Goal: Transaction & Acquisition: Book appointment/travel/reservation

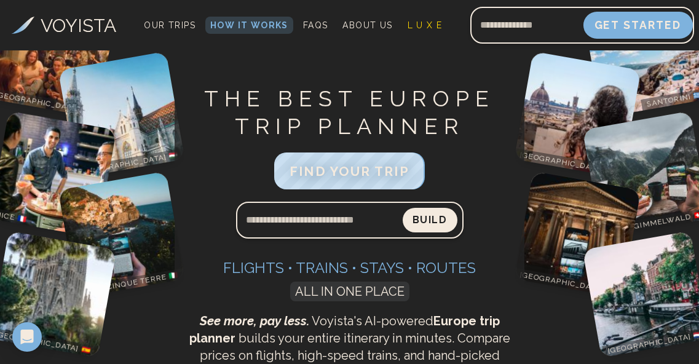
click at [614, 20] on button "Get Started" at bounding box center [637, 25] width 109 height 27
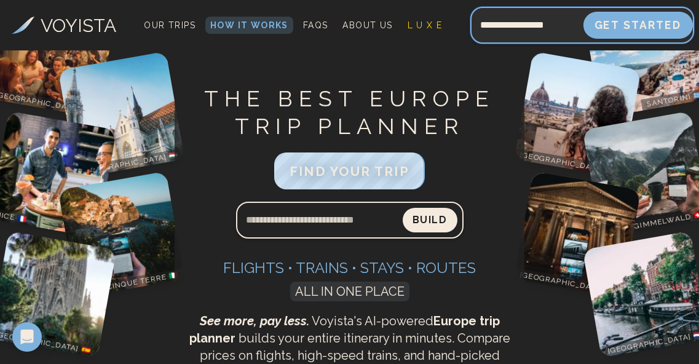
type input "**********"
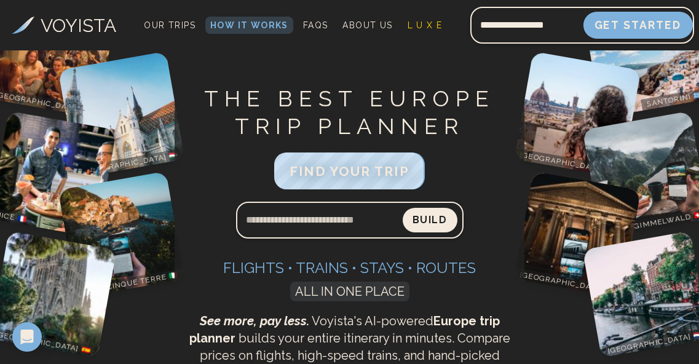
click at [644, 22] on button "Get Started" at bounding box center [637, 25] width 109 height 27
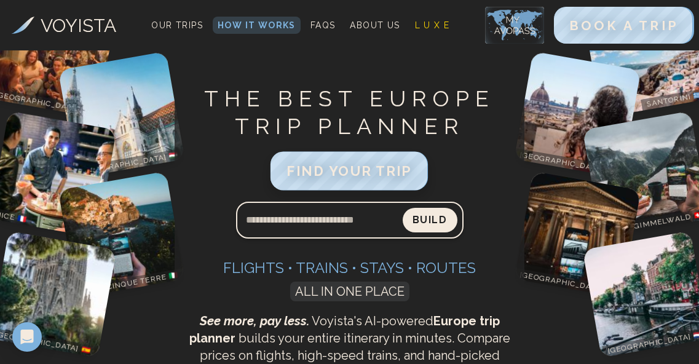
click at [361, 172] on span "FIND YOUR TRIP" at bounding box center [349, 171] width 125 height 16
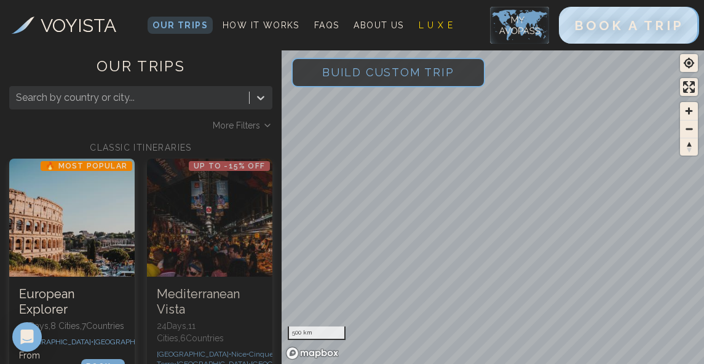
click at [380, 74] on span "Build Custom Trip" at bounding box center [389, 72] width 172 height 52
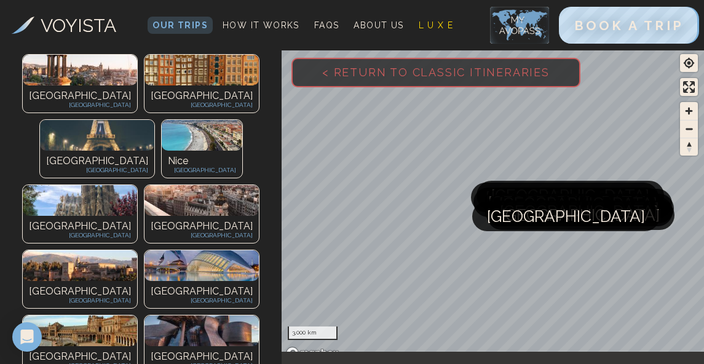
scroll to position [197, 0]
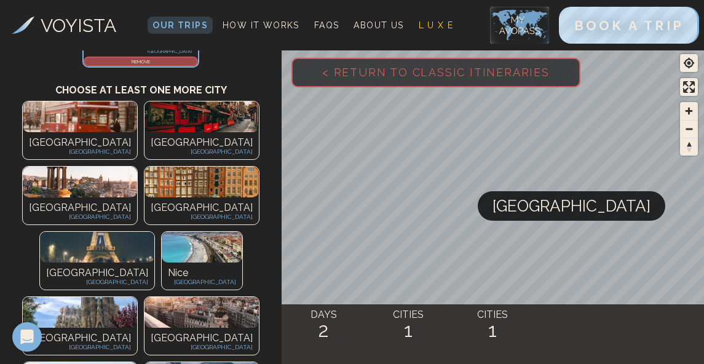
scroll to position [213, 0]
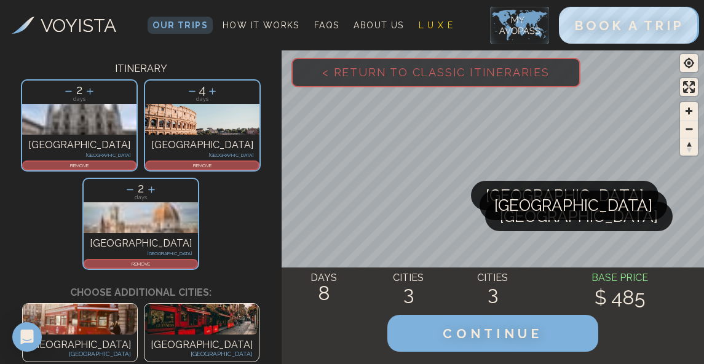
scroll to position [92, 0]
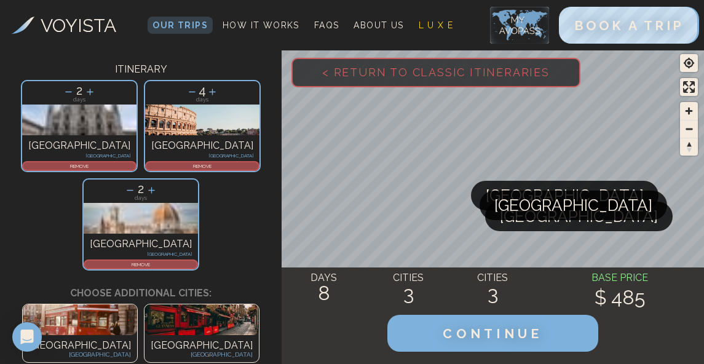
click at [355, 75] on span "< Return to Classic Itineraries" at bounding box center [436, 72] width 267 height 52
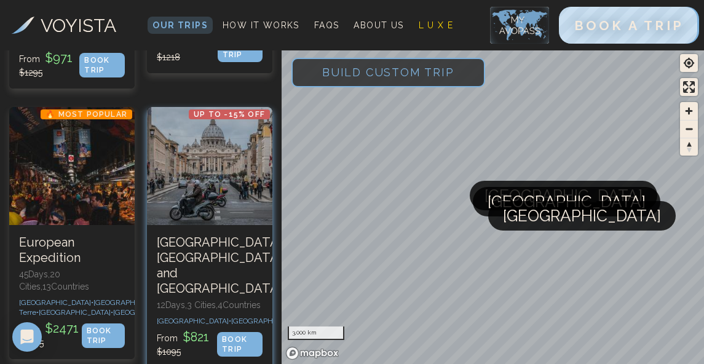
scroll to position [543, 0]
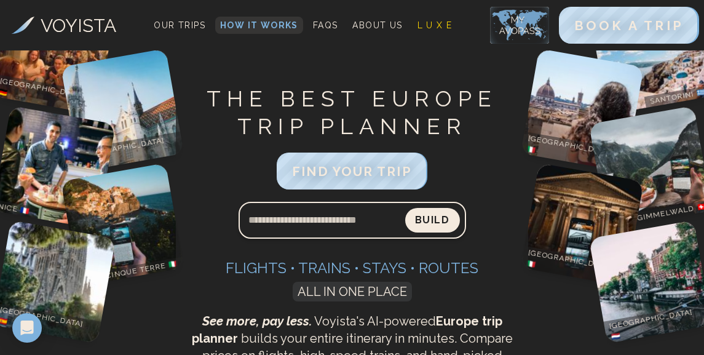
click at [245, 25] on span "How It Works" at bounding box center [259, 25] width 78 height 10
click at [323, 25] on span "FAQs" at bounding box center [325, 25] width 25 height 10
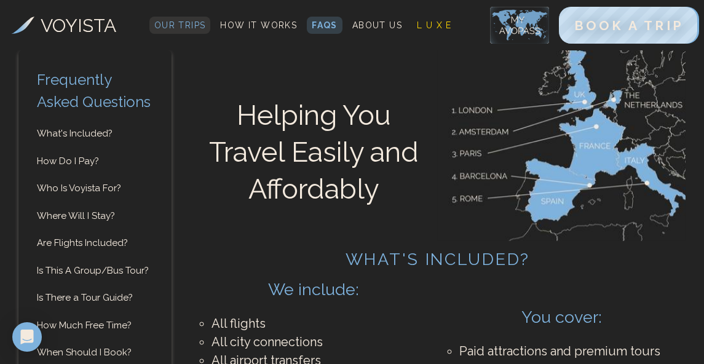
click at [192, 23] on span "Our Trips" at bounding box center [180, 25] width 52 height 10
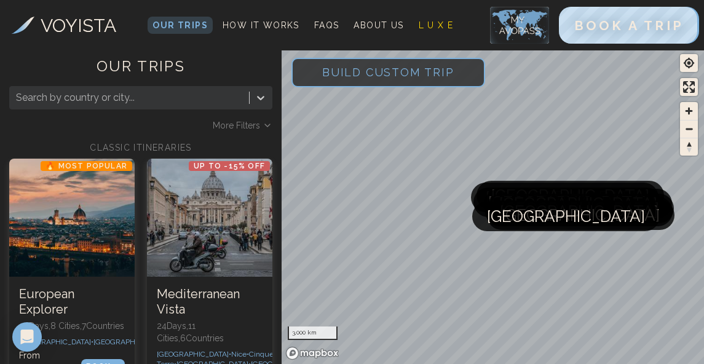
click at [225, 97] on div at bounding box center [129, 97] width 227 height 17
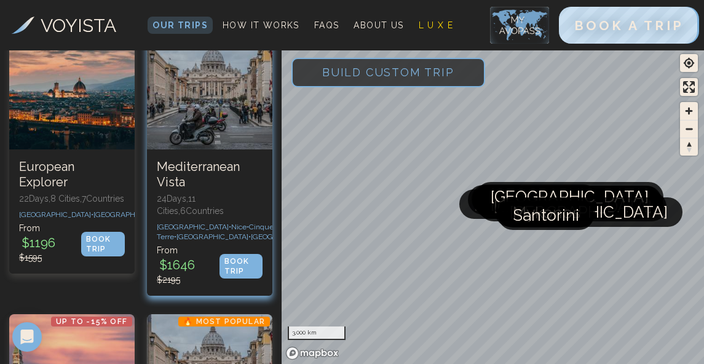
scroll to position [113, 0]
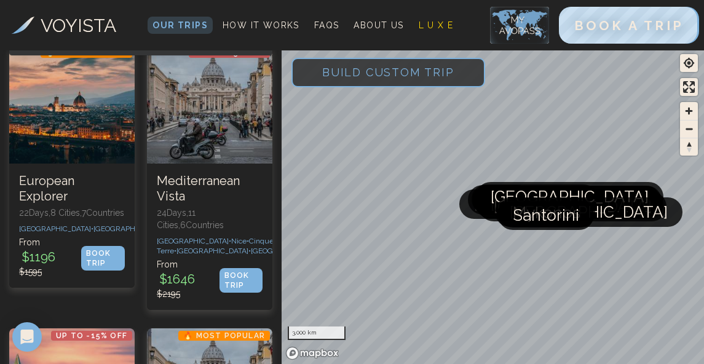
type input "*****"
click at [379, 74] on span "Build Custom Trip" at bounding box center [389, 72] width 172 height 52
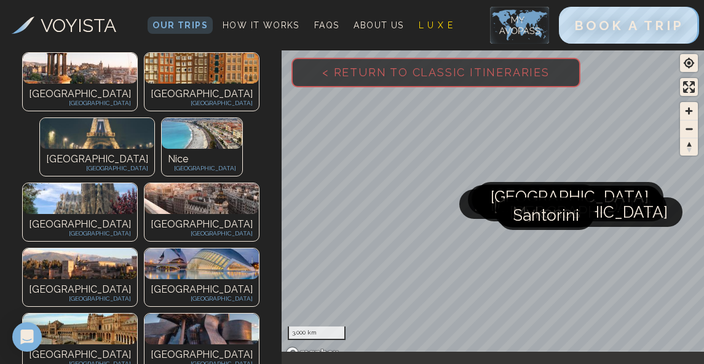
scroll to position [202, 0]
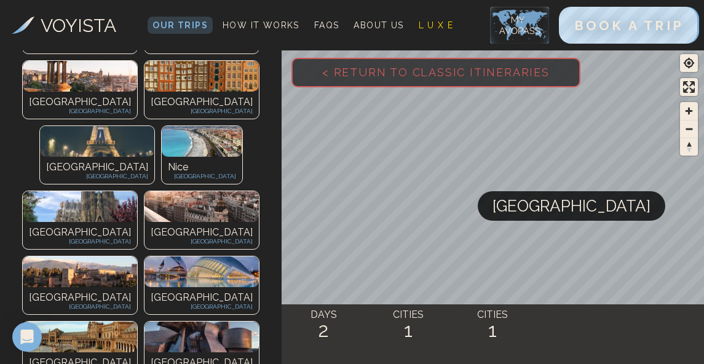
scroll to position [303, 0]
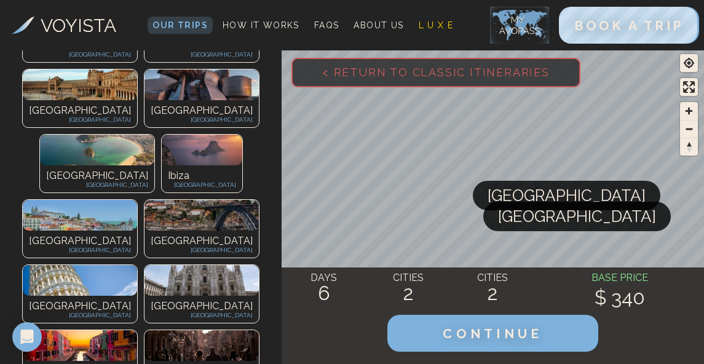
scroll to position [548, 0]
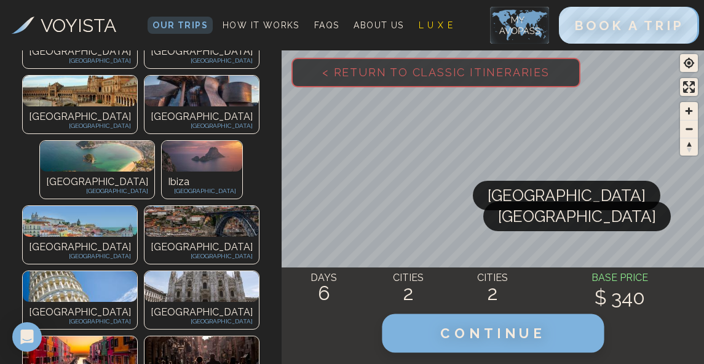
click at [473, 331] on span "CONTINUE" at bounding box center [492, 333] width 105 height 16
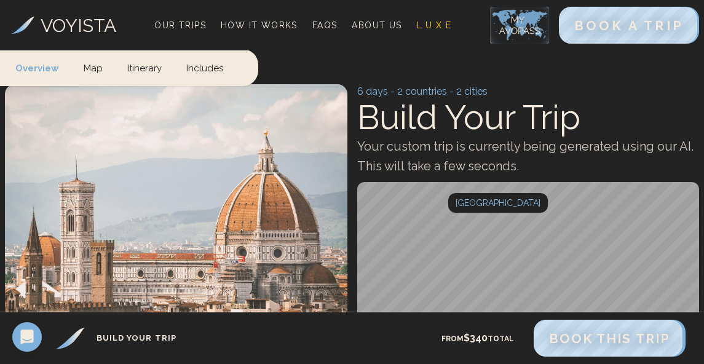
scroll to position [17, 0]
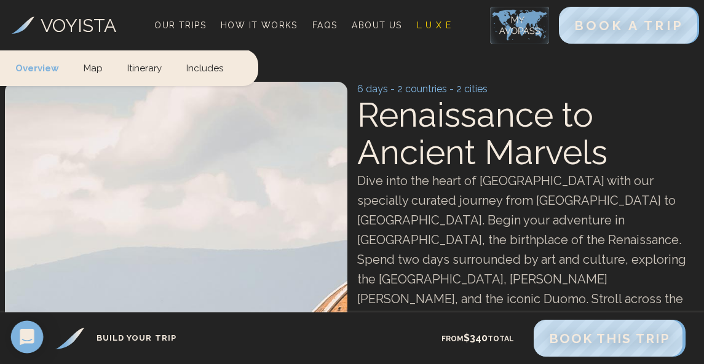
click at [29, 335] on icon "Open Intercom Messenger" at bounding box center [27, 337] width 14 height 16
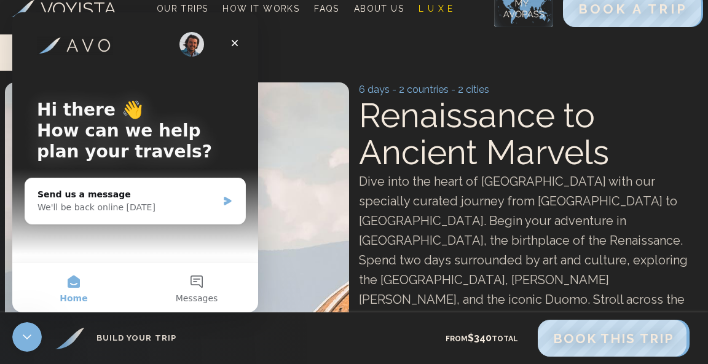
scroll to position [0, 0]
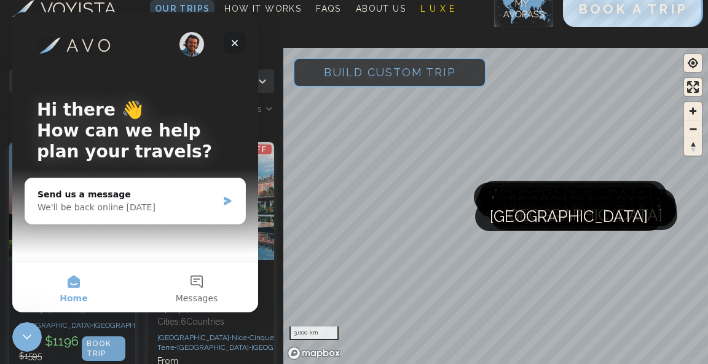
click at [237, 43] on icon "Close" at bounding box center [235, 43] width 10 height 10
